Goal: Ask a question

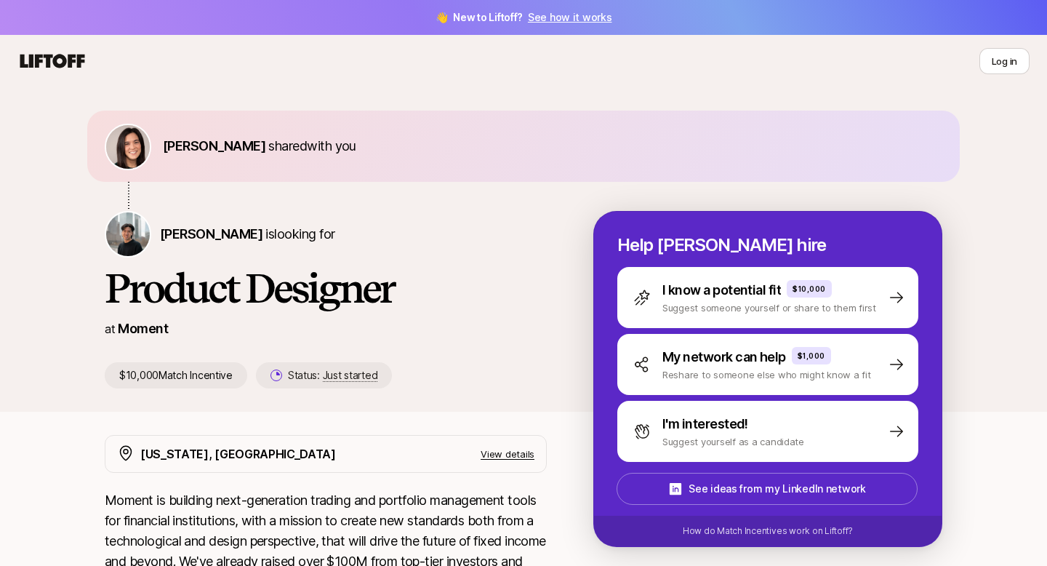
click at [549, 15] on link "See how it works" at bounding box center [570, 17] width 84 height 12
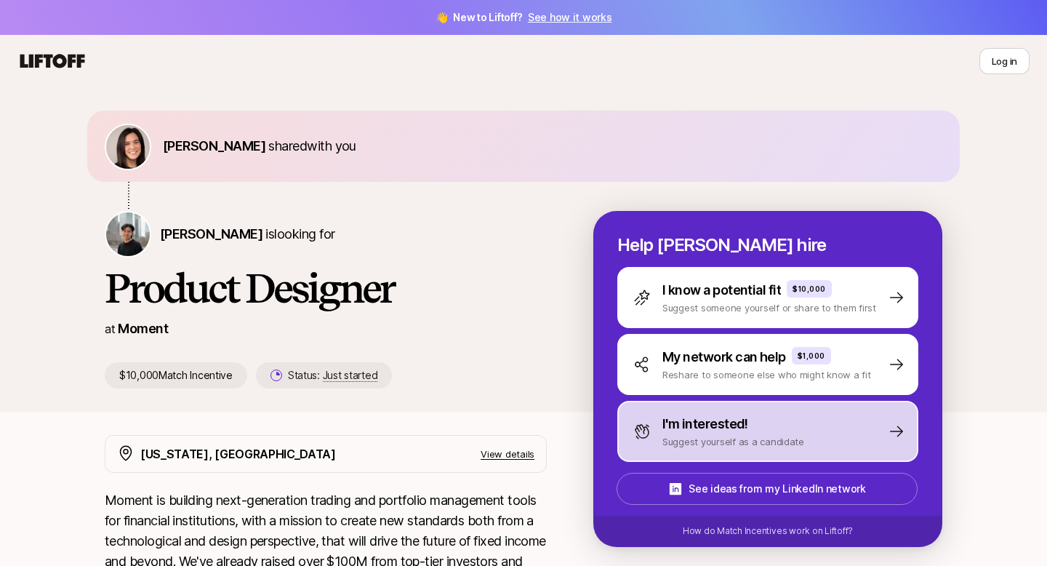
click at [710, 432] on p "I'm interested!" at bounding box center [706, 424] width 86 height 20
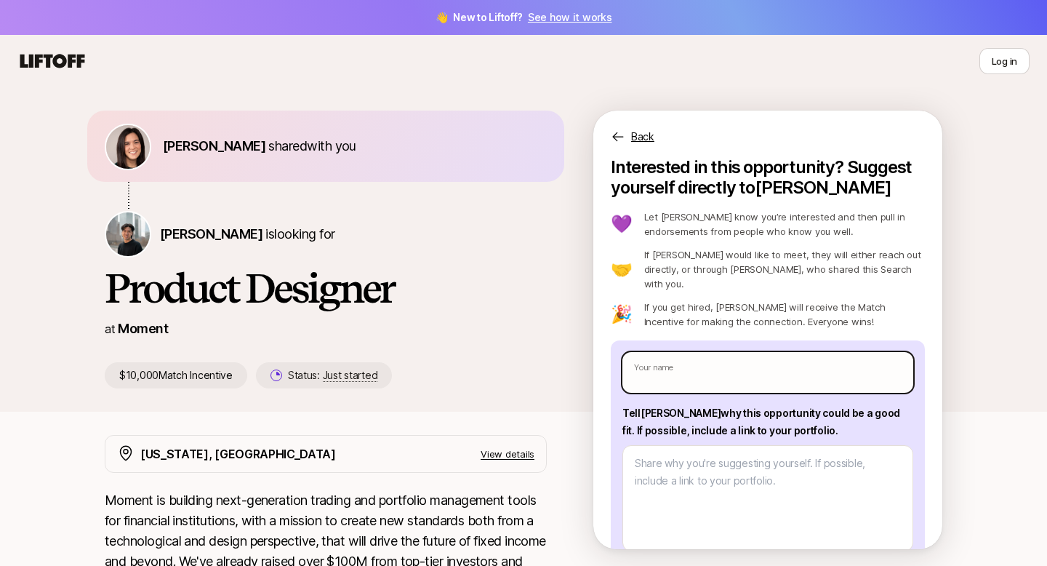
click at [681, 353] on input "text" at bounding box center [768, 372] width 291 height 41
type textarea "x"
type input "E"
type textarea "x"
type input "Ei"
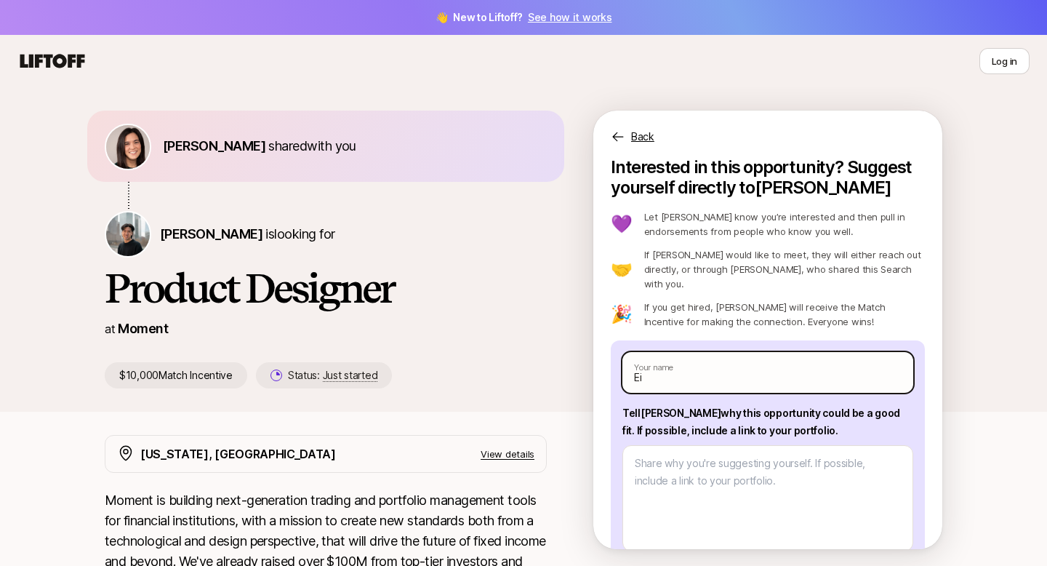
type textarea "x"
type input "Eile"
type textarea "x"
type input "Eilee"
type textarea "x"
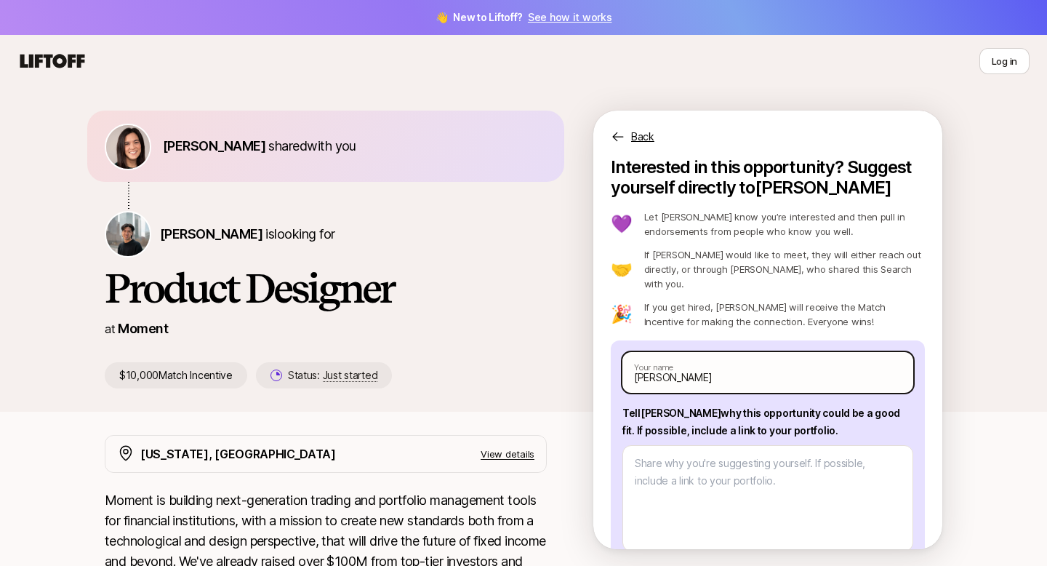
type input "Eileen"
type textarea "x"
type input "Eileen"
type textarea "x"
type input "Eileen F"
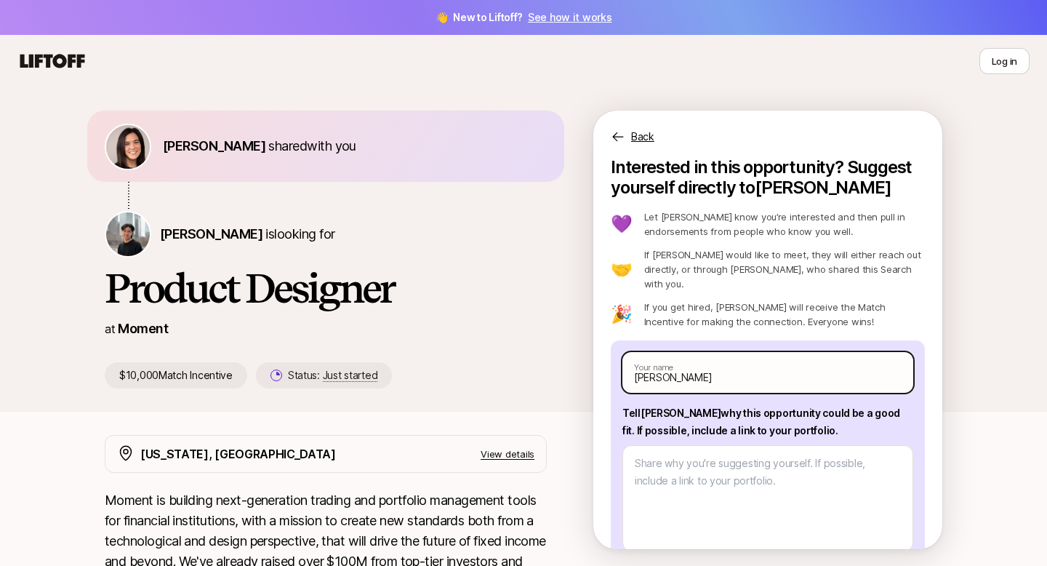
type textarea "x"
type input "Eileen Fe"
type textarea "x"
type input "Eileen Fen"
type textarea "x"
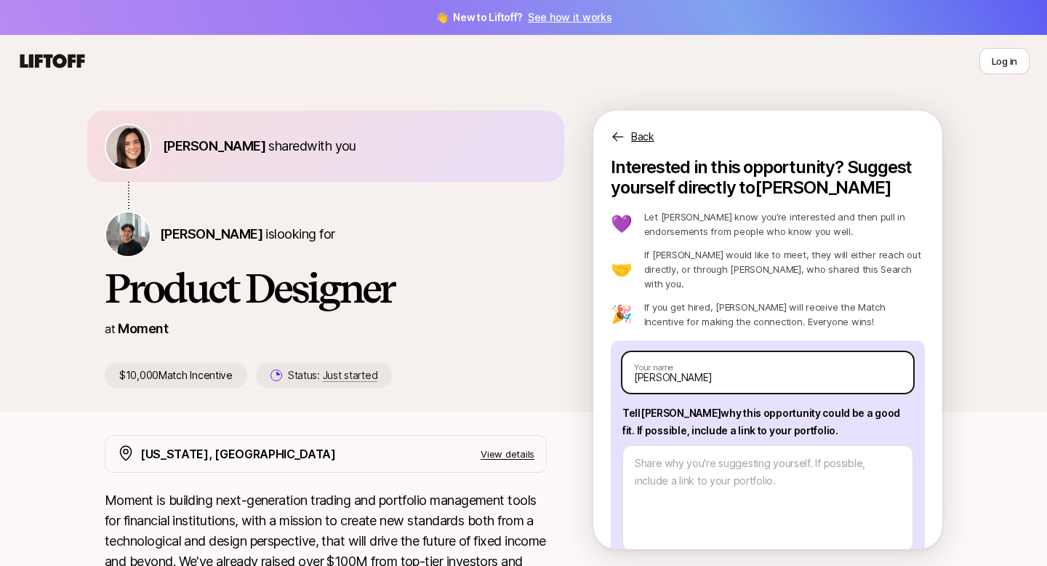
type input "Eileen Feng"
click at [549, 356] on div "Eleanor Morgan shared with you Billy Tseng is looking for Product Designer at M…" at bounding box center [349, 250] width 489 height 278
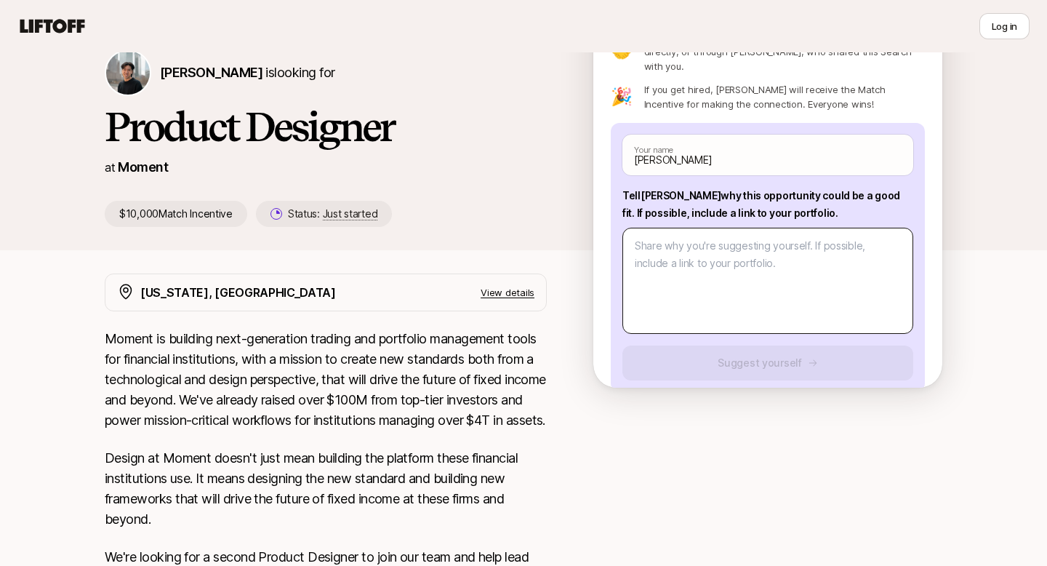
scroll to position [63, 0]
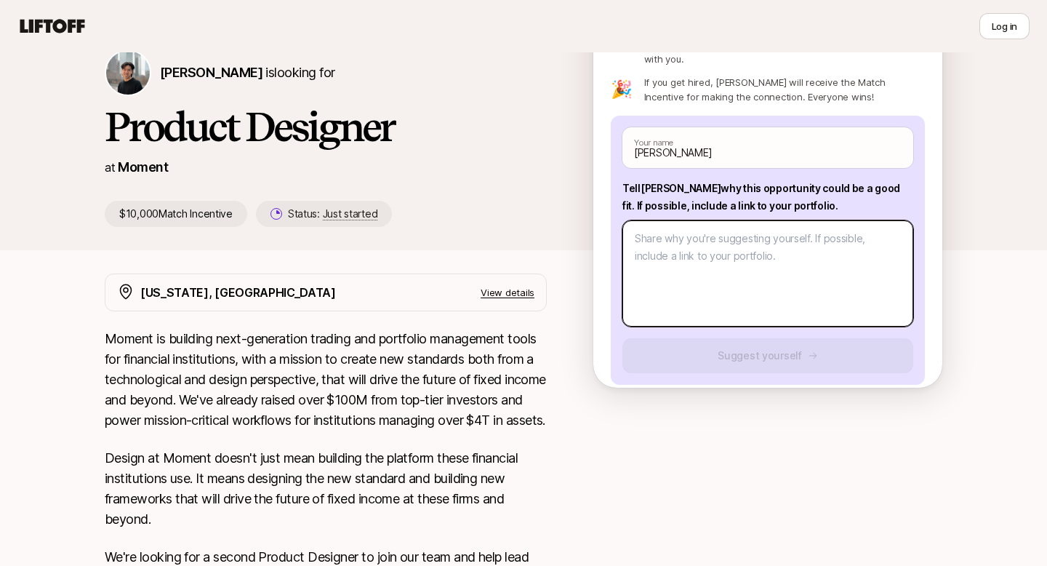
click at [690, 253] on textarea at bounding box center [768, 273] width 291 height 106
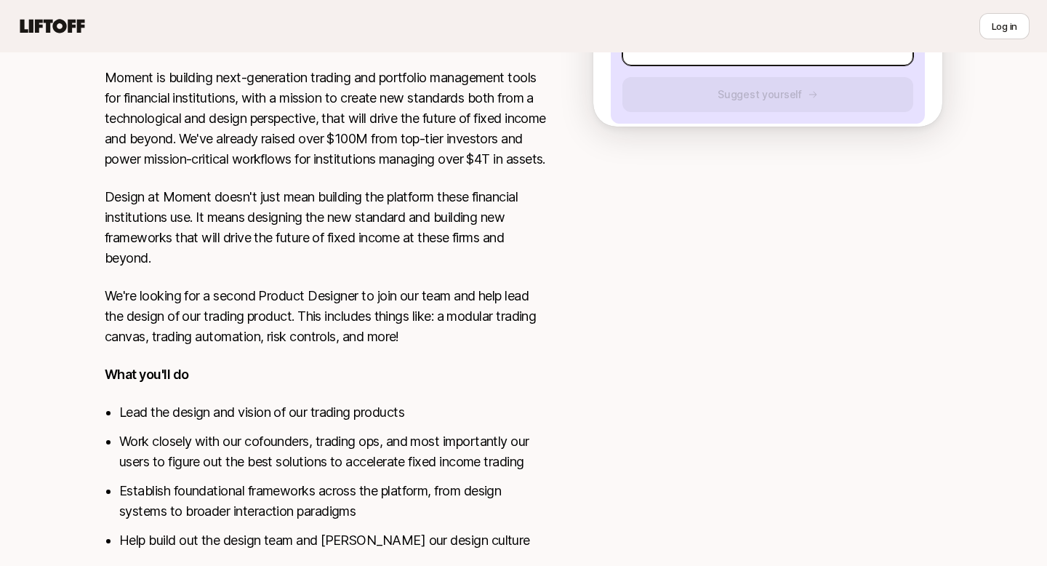
scroll to position [0, 0]
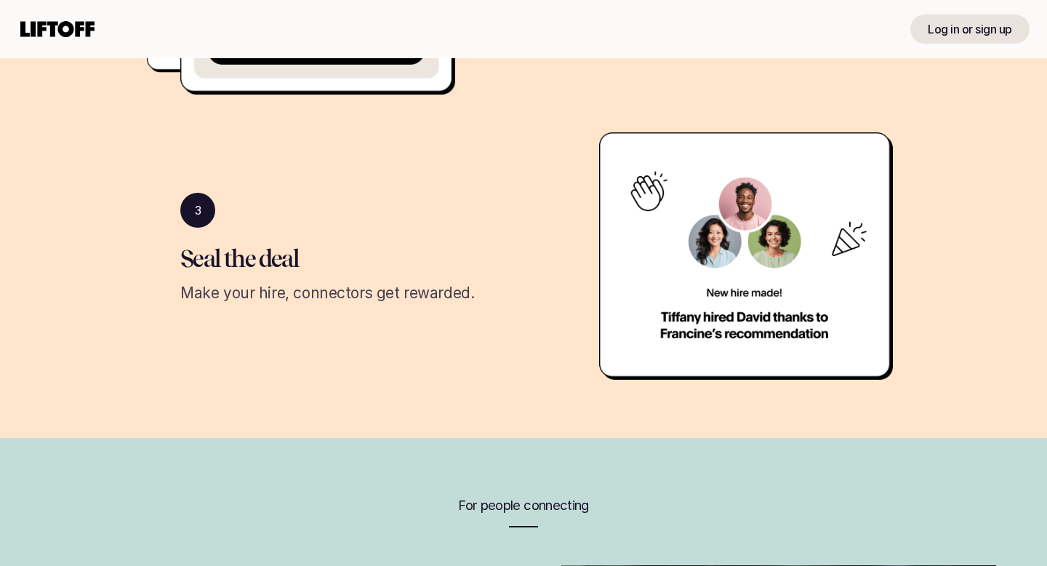
scroll to position [878, 0]
